Goal: Information Seeking & Learning: Compare options

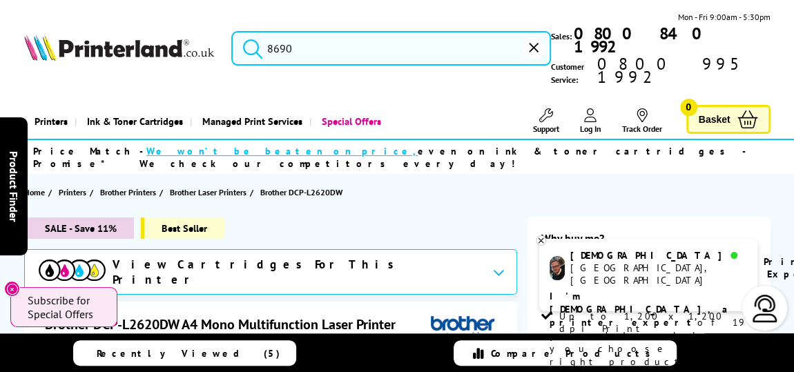
click at [310, 34] on input "8690" at bounding box center [391, 48] width 320 height 35
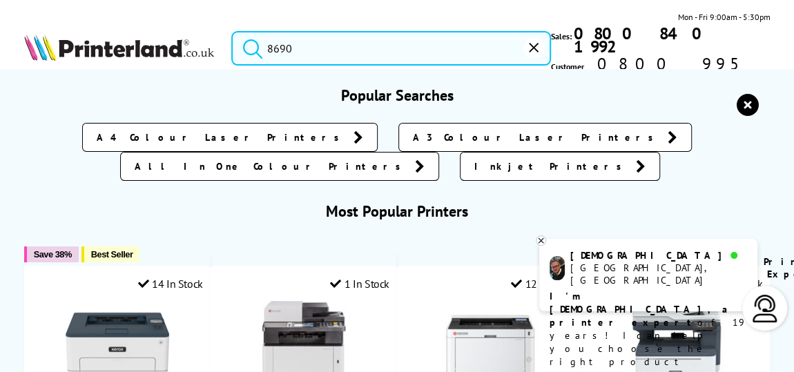
drag, startPoint x: 326, startPoint y: 32, endPoint x: 240, endPoint y: 30, distance: 85.7
click at [253, 31] on form "8690" at bounding box center [391, 48] width 320 height 35
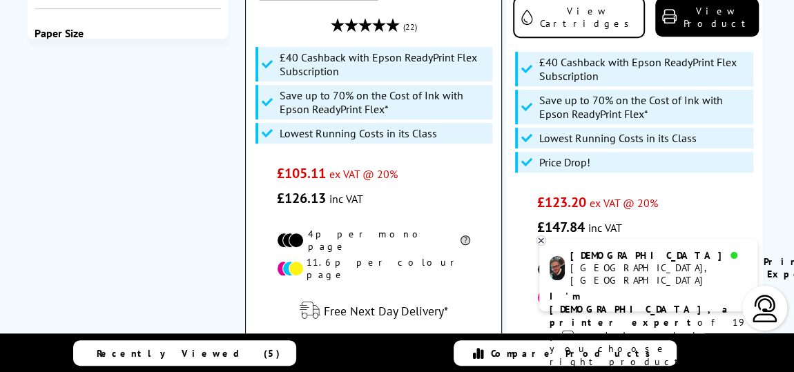
scroll to position [188, 0]
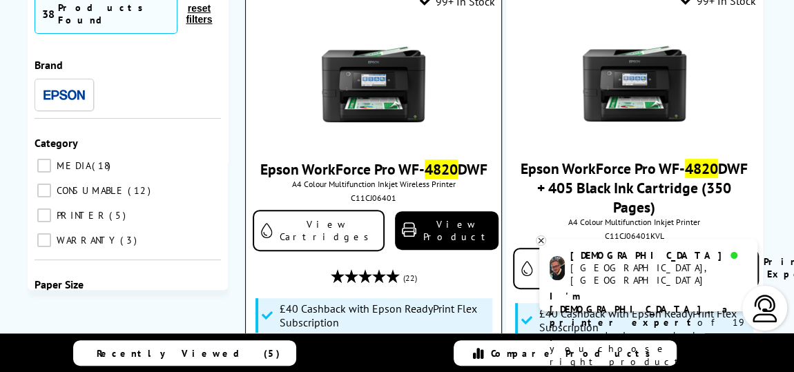
type input "4820"
click at [332, 79] on img at bounding box center [374, 84] width 104 height 104
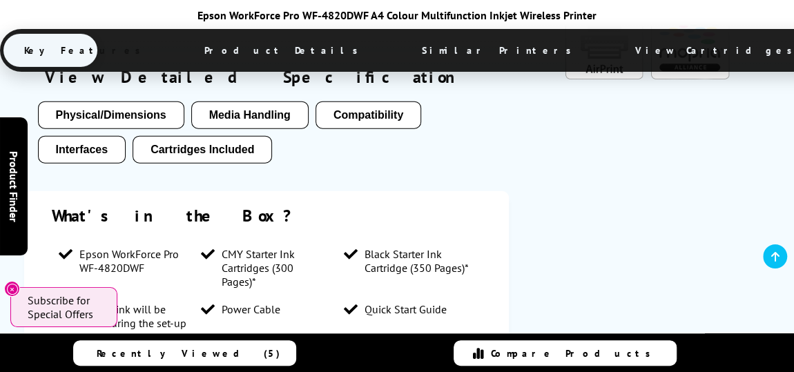
scroll to position [1255, 0]
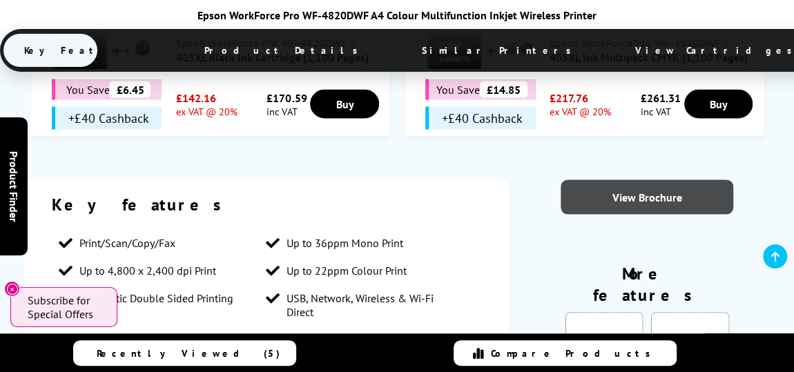
click at [638, 180] on link "View Brochure" at bounding box center [647, 197] width 173 height 35
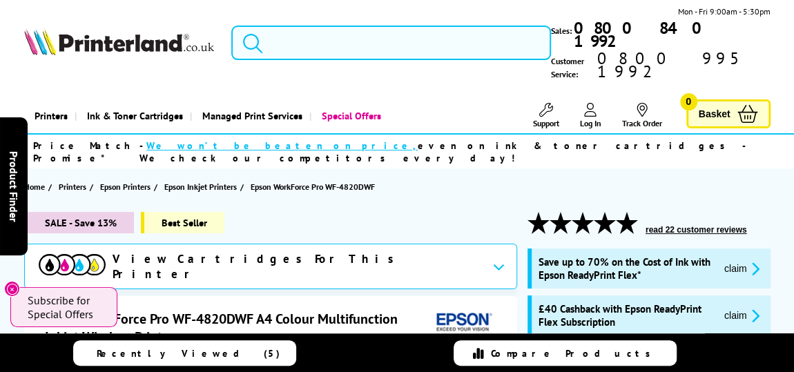
scroll to position [0, 0]
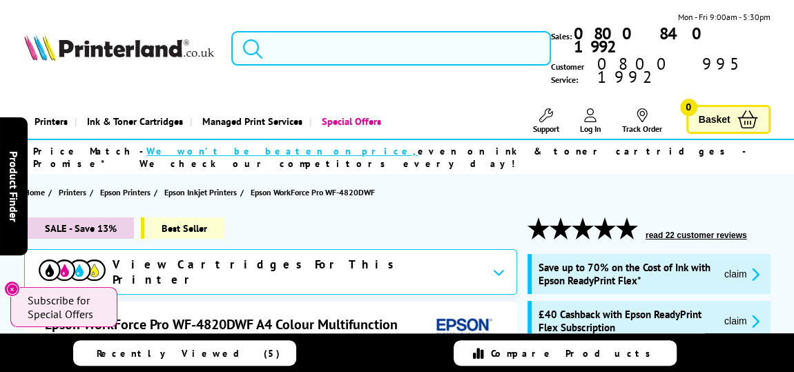
click at [365, 47] on input "search" at bounding box center [391, 48] width 320 height 35
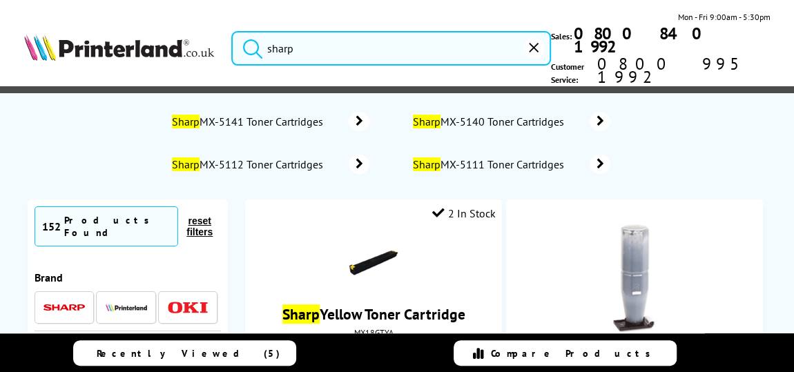
drag, startPoint x: 359, startPoint y: 35, endPoint x: 259, endPoint y: 41, distance: 100.3
click at [272, 45] on input "sharp" at bounding box center [391, 48] width 320 height 35
type input "s"
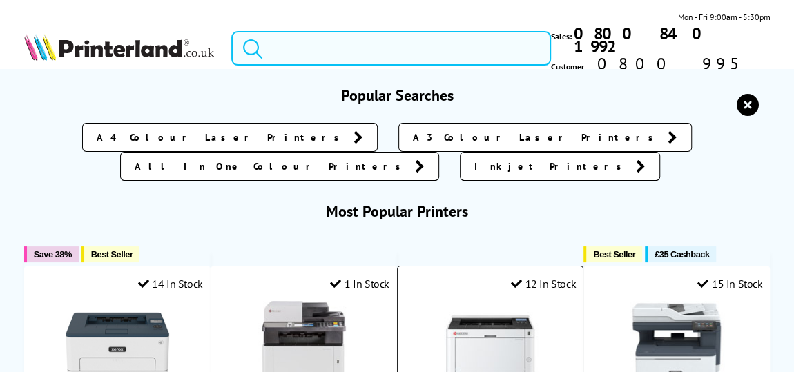
scroll to position [376, 0]
